Goal: Check status

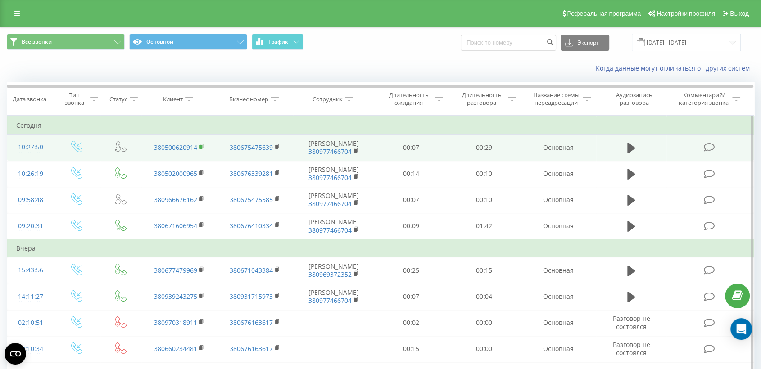
click at [203, 149] on icon at bounding box center [201, 147] width 5 height 6
click at [690, 149] on td at bounding box center [709, 148] width 87 height 26
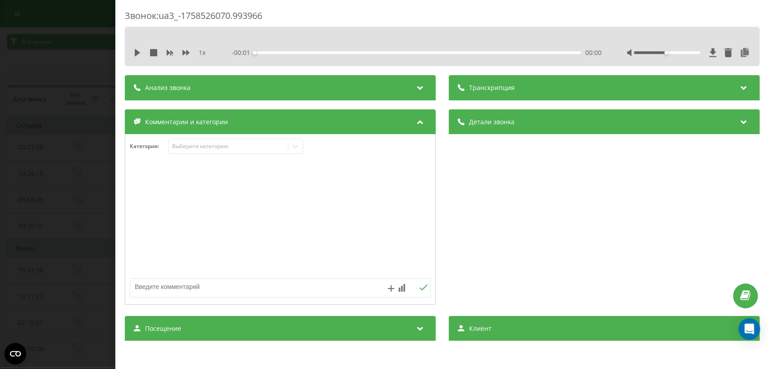
scroll to position [146, 0]
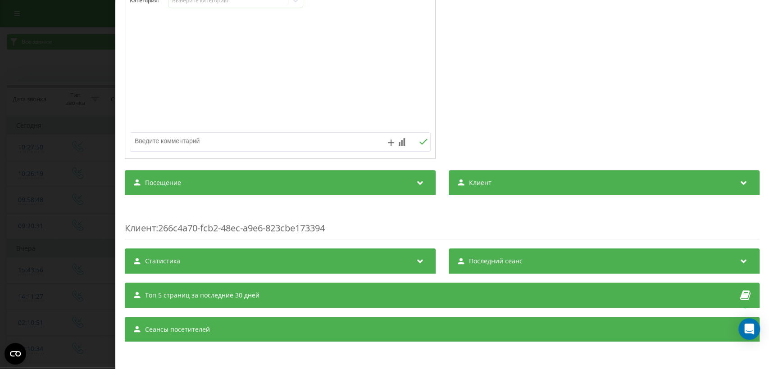
click at [340, 183] on div "Посещение" at bounding box center [280, 182] width 311 height 25
